Goal: Information Seeking & Learning: Learn about a topic

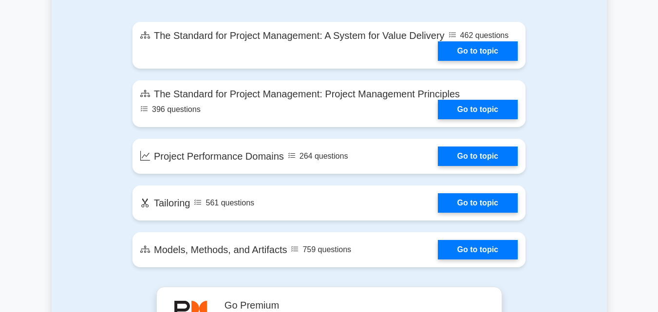
scroll to position [546, 0]
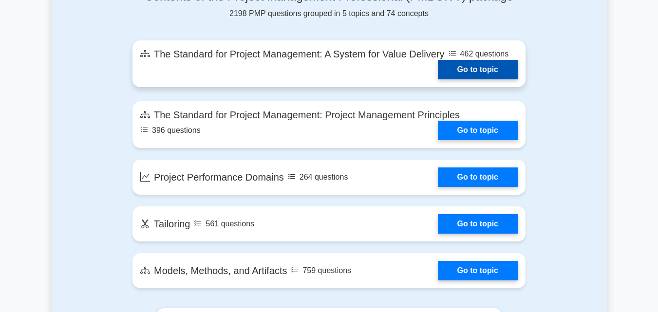
click at [469, 66] on link "Go to topic" at bounding box center [478, 69] width 80 height 19
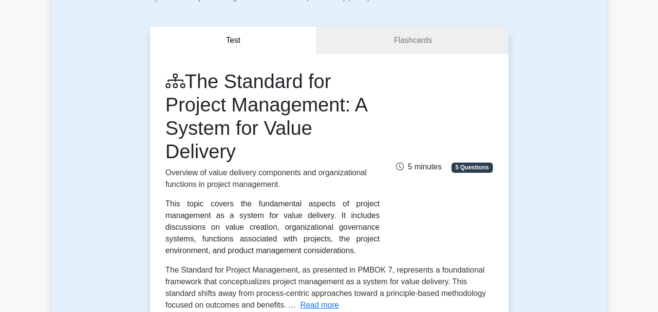
scroll to position [161, 0]
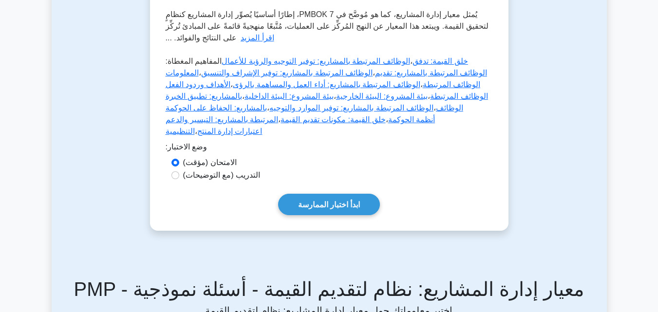
drag, startPoint x: 0, startPoint y: 0, endPoint x: 665, endPoint y: 98, distance: 672.6
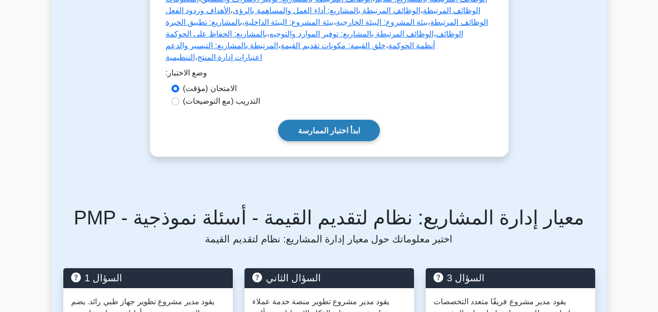
click at [318, 127] on font "ابدأ اختبار الممارسة" at bounding box center [329, 131] width 62 height 8
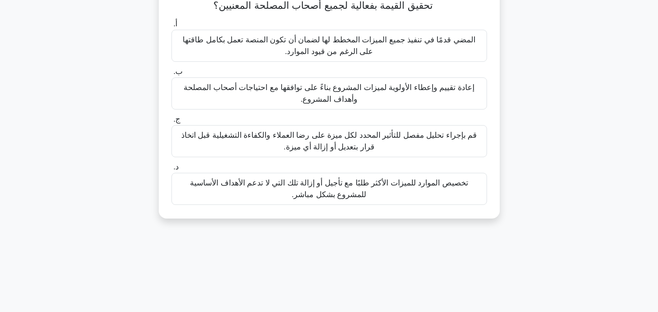
scroll to position [150, 0]
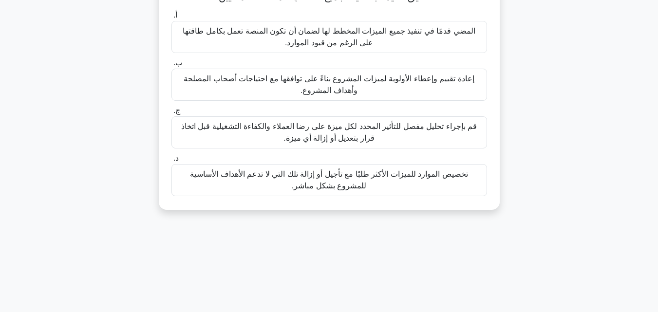
click at [412, 134] on font "قم بإجراء تحليل مفصل للتأثير المحدد لكل ميزة على رضا العملاء والكفاءة التشغيلية…" at bounding box center [329, 132] width 307 height 23
click at [172, 114] on input "ج. قم بإجراء تحليل مفصل للتأثير المحدد لكل ميزة على رضا العملاء والكفاءة التشغي…" at bounding box center [172, 111] width 0 height 6
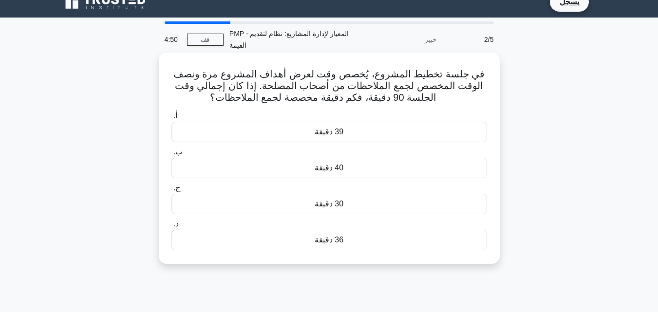
scroll to position [0, 0]
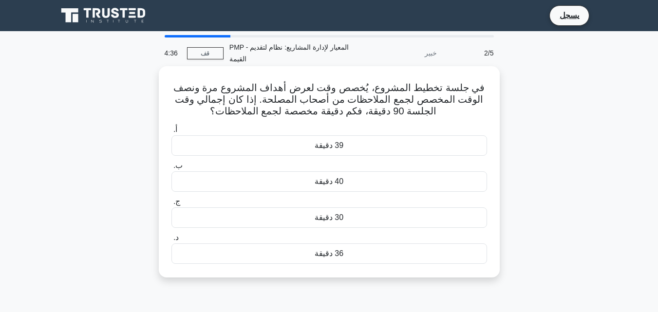
click at [304, 137] on div "39 دقيقة" at bounding box center [330, 145] width 316 height 20
click at [172, 133] on input "أ. 39 دقيقة" at bounding box center [172, 130] width 0 height 6
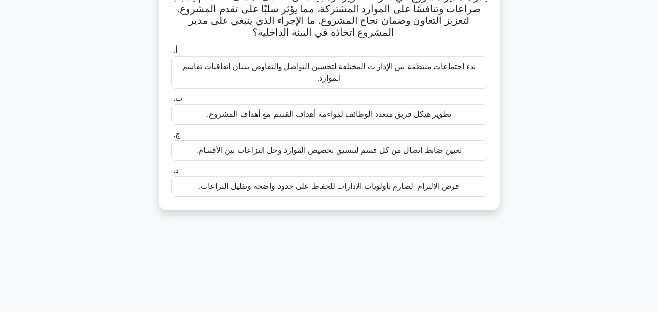
scroll to position [83, 0]
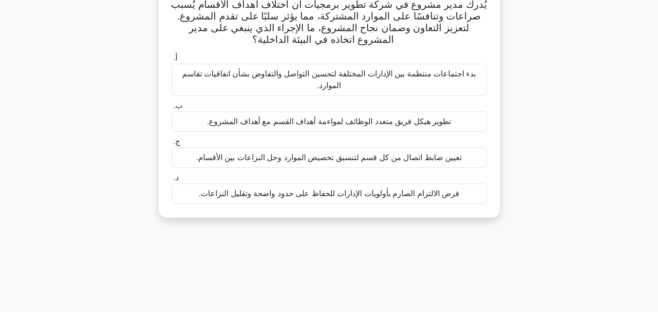
click at [388, 190] on font "فرض الالتزام الصارم بأولويات الإدارات للحفاظ على حدود واضحة وتقليل النزاعات." at bounding box center [329, 194] width 261 height 8
click at [172, 181] on input "د. فرض الالتزام الصارم بأولويات الإدارات للحفاظ على حدود واضحة وتقليل النزاعات." at bounding box center [172, 178] width 0 height 6
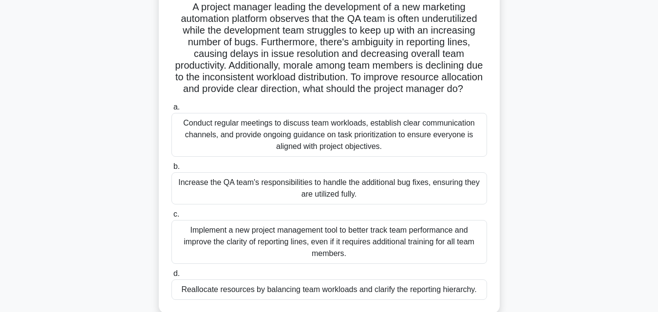
scroll to position [0, 0]
